Goal: Information Seeking & Learning: Learn about a topic

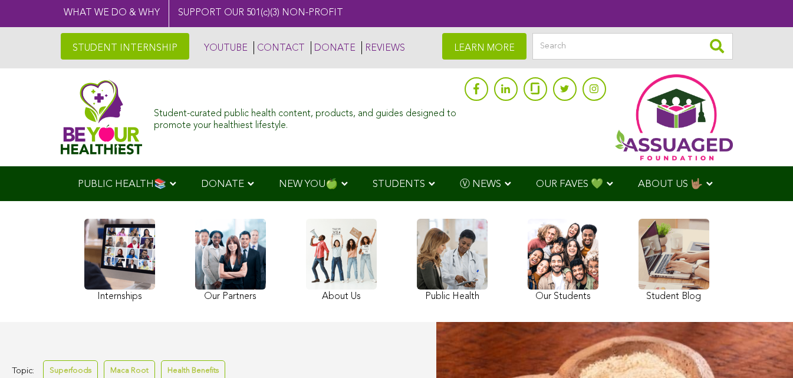
click at [84, 42] on link "STUDENT INTERNSHIP" at bounding box center [125, 46] width 129 height 27
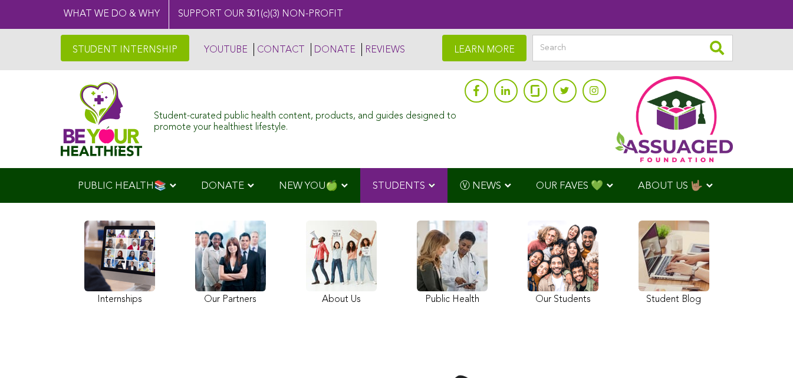
click at [61, 116] on img at bounding box center [102, 118] width 82 height 75
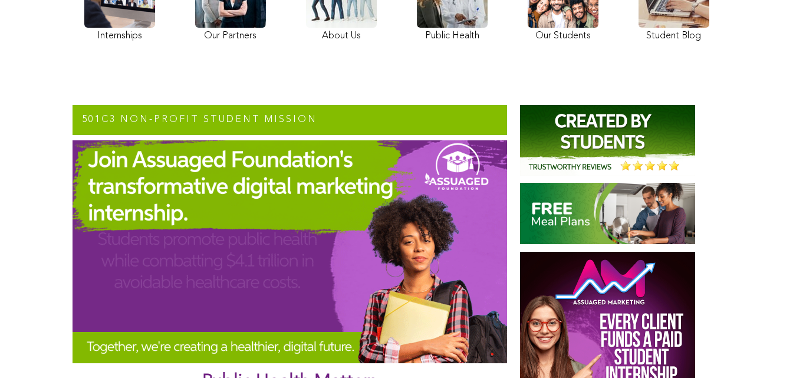
scroll to position [183, 0]
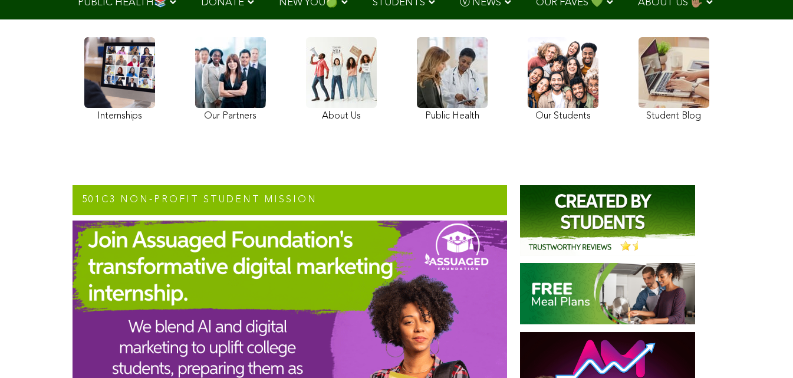
click at [639, 107] on link at bounding box center [674, 81] width 71 height 88
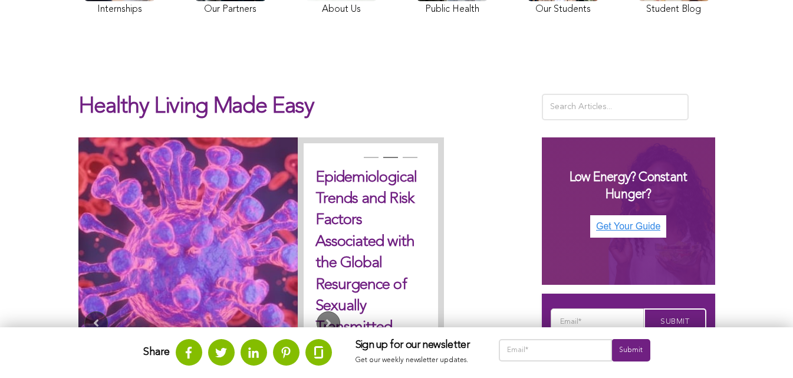
scroll to position [235, 0]
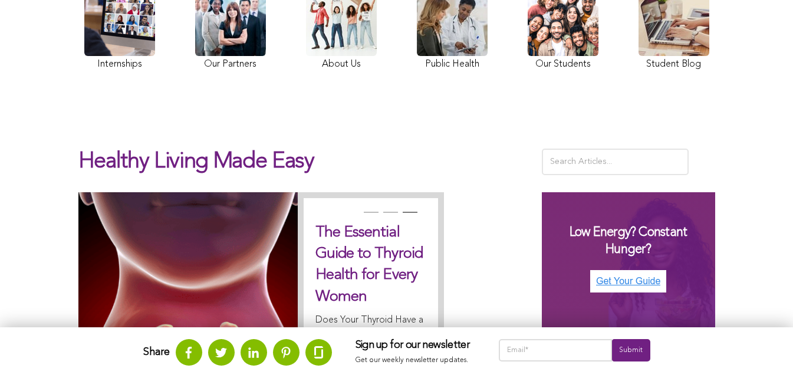
click at [246, 139] on div "Healthy Living Made Easy Previous Human Trafficking - A Public Health and Crimi…" at bounding box center [396, 345] width 793 height 509
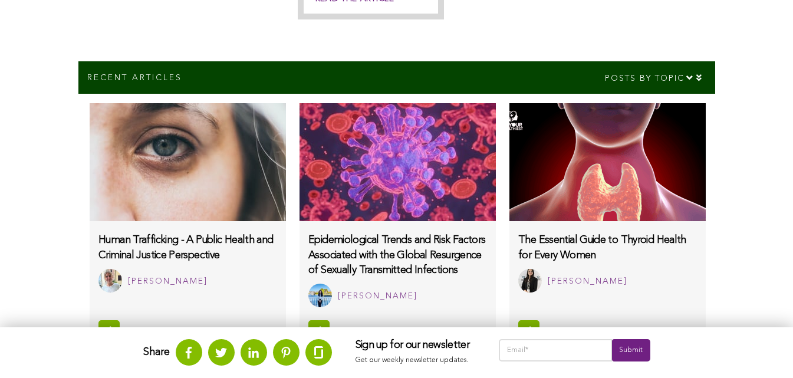
scroll to position [772, 0]
